Goal: Information Seeking & Learning: Learn about a topic

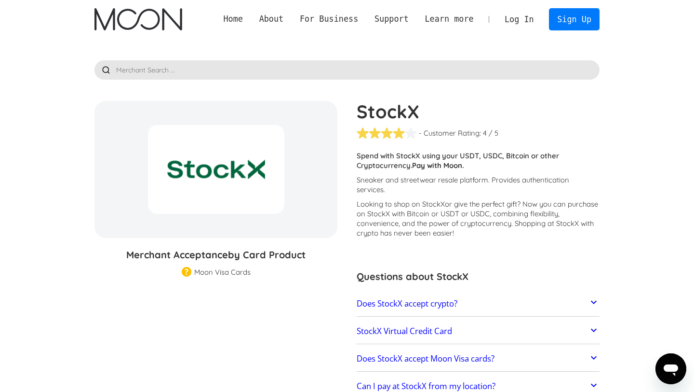
click at [433, 307] on h2 "Does StockX accept crypto?" at bounding box center [407, 304] width 101 height 10
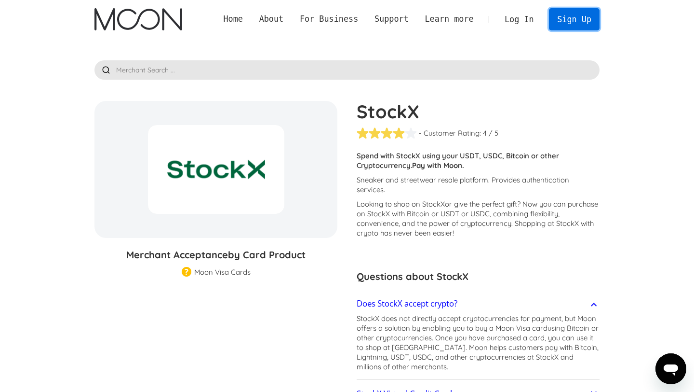
click at [574, 15] on link "Sign Up" at bounding box center [574, 19] width 50 height 22
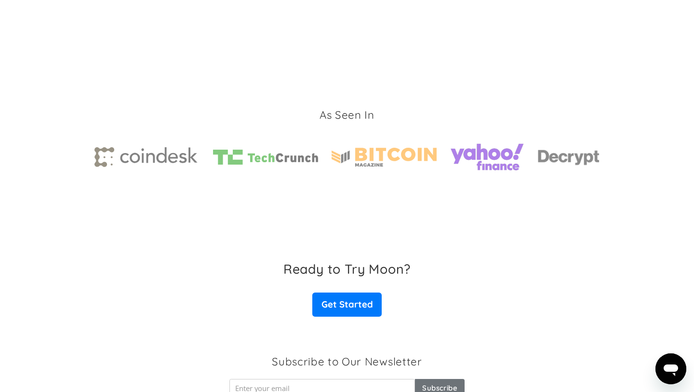
scroll to position [1496, 0]
